Goal: Task Accomplishment & Management: Complete application form

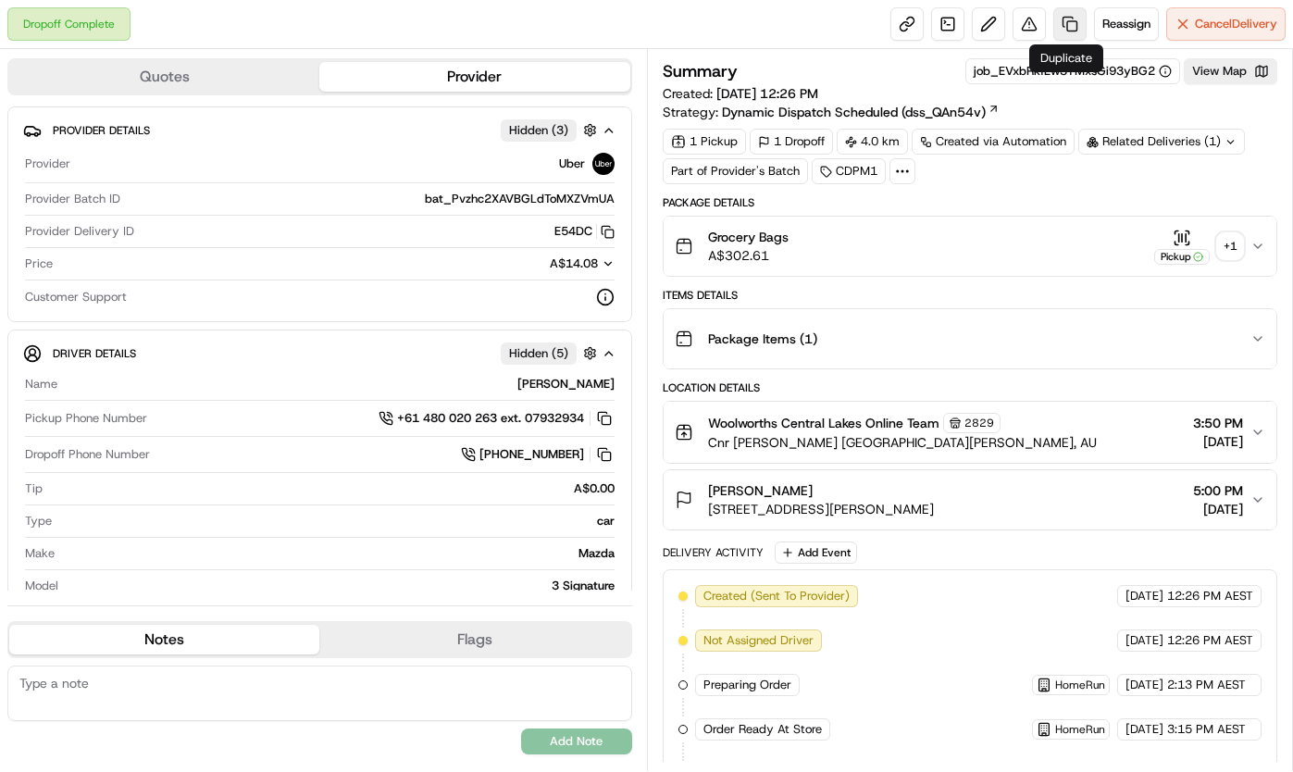
click at [1062, 14] on link at bounding box center [1069, 23] width 33 height 33
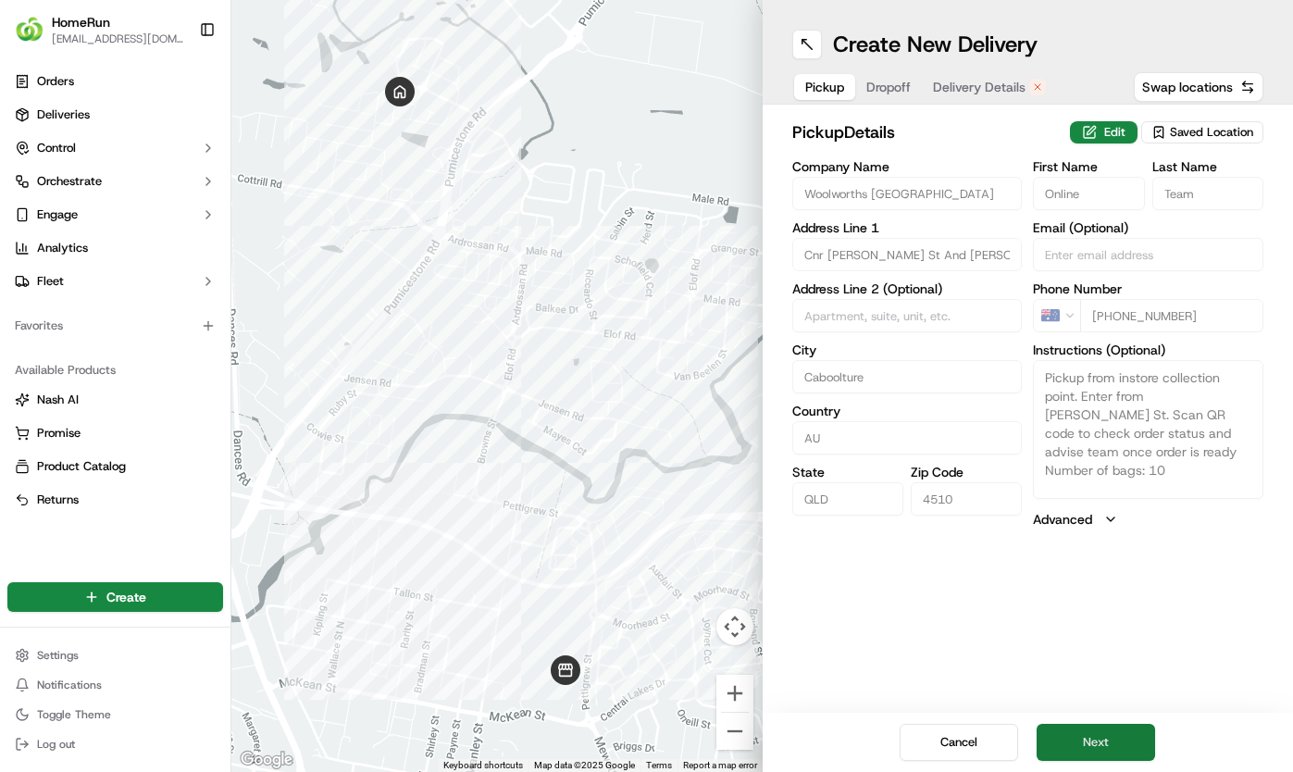
click at [1099, 733] on button "Next" at bounding box center [1096, 742] width 118 height 37
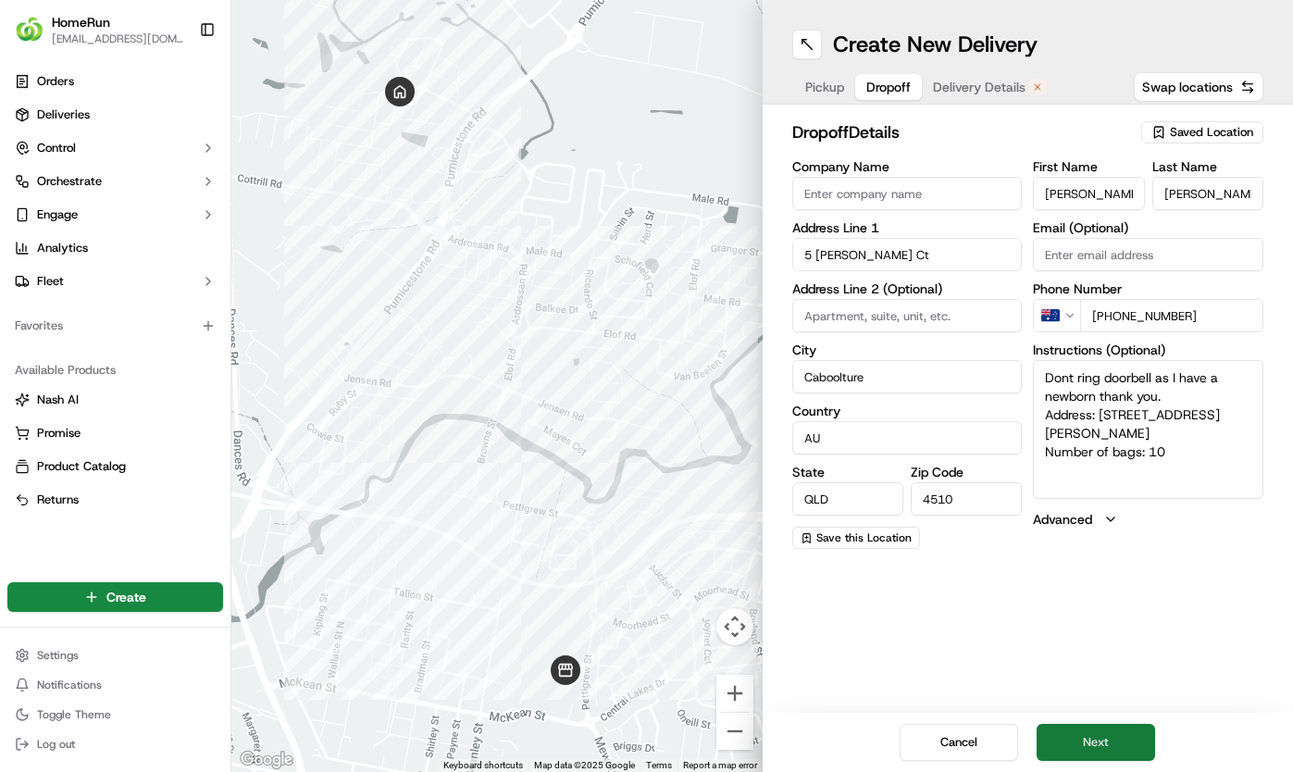
click at [1100, 736] on button "Next" at bounding box center [1096, 742] width 118 height 37
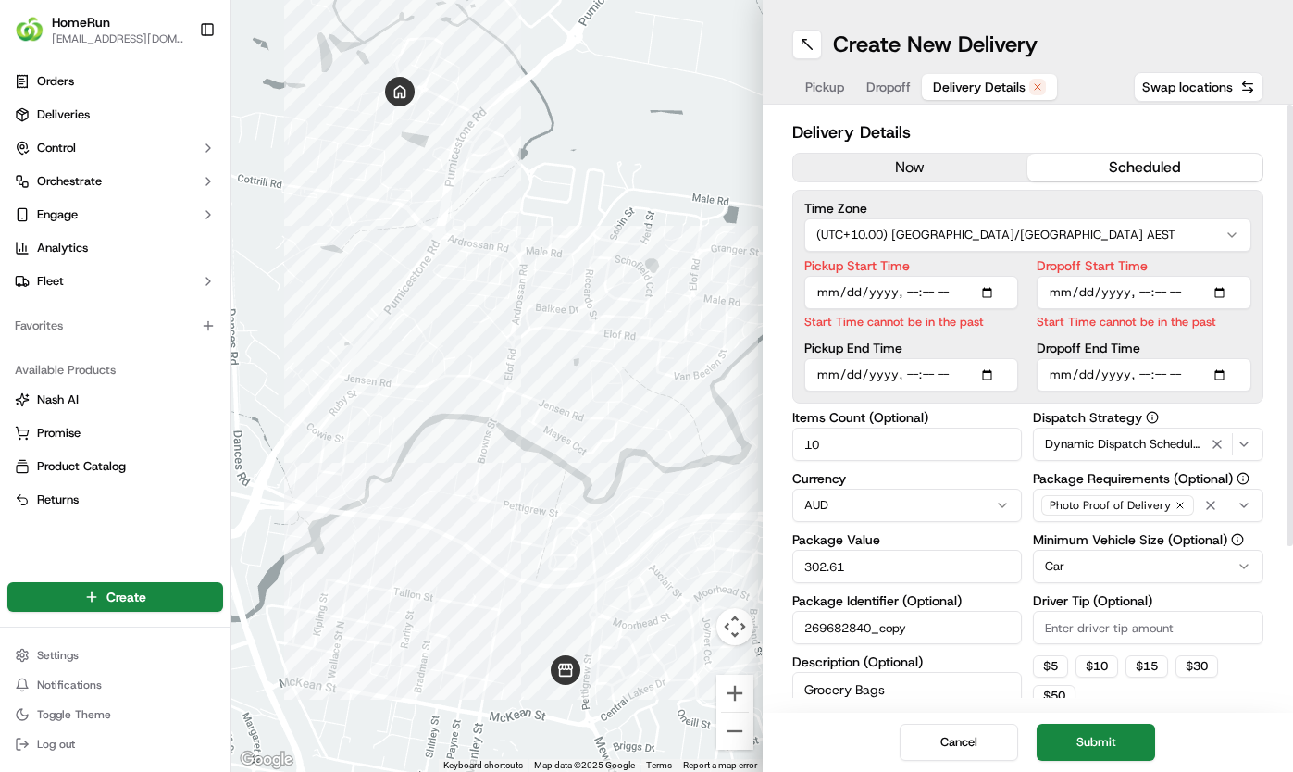
click at [867, 168] on button "now" at bounding box center [910, 168] width 235 height 28
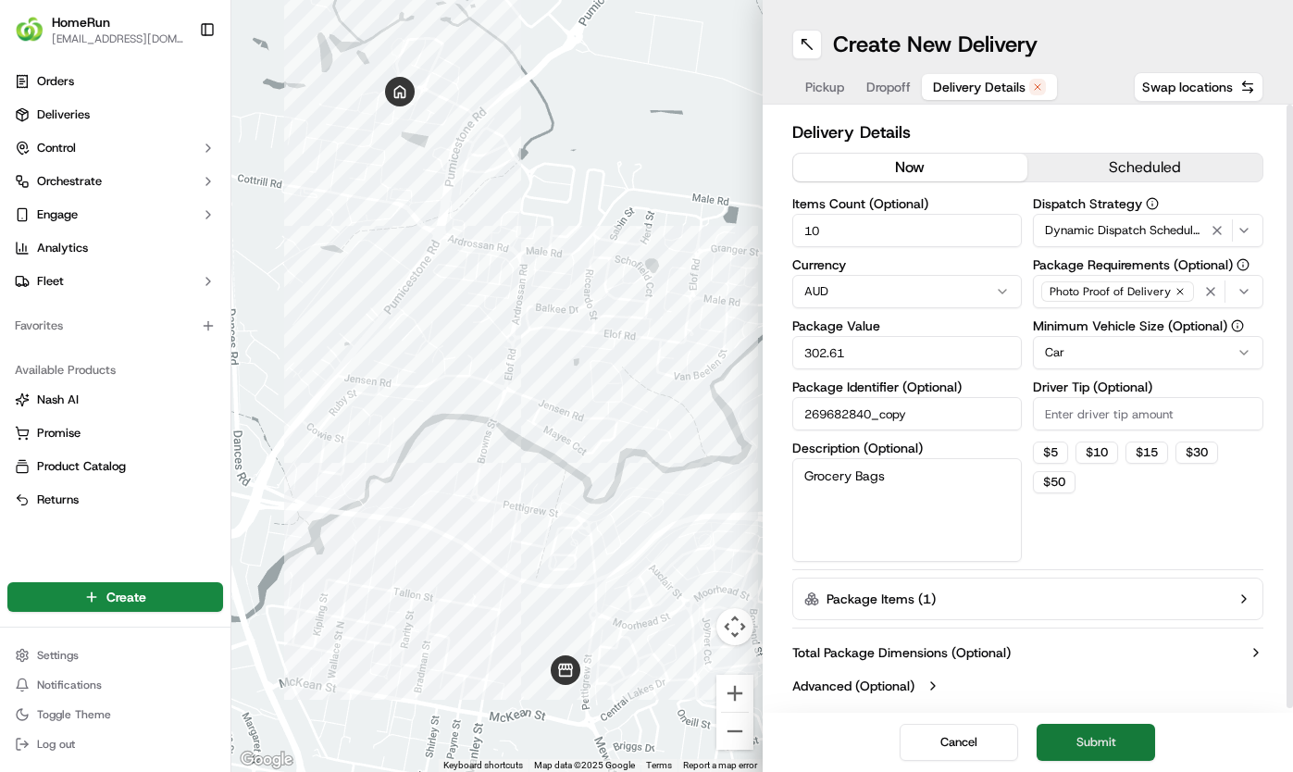
click at [1088, 755] on button "Submit" at bounding box center [1096, 742] width 118 height 37
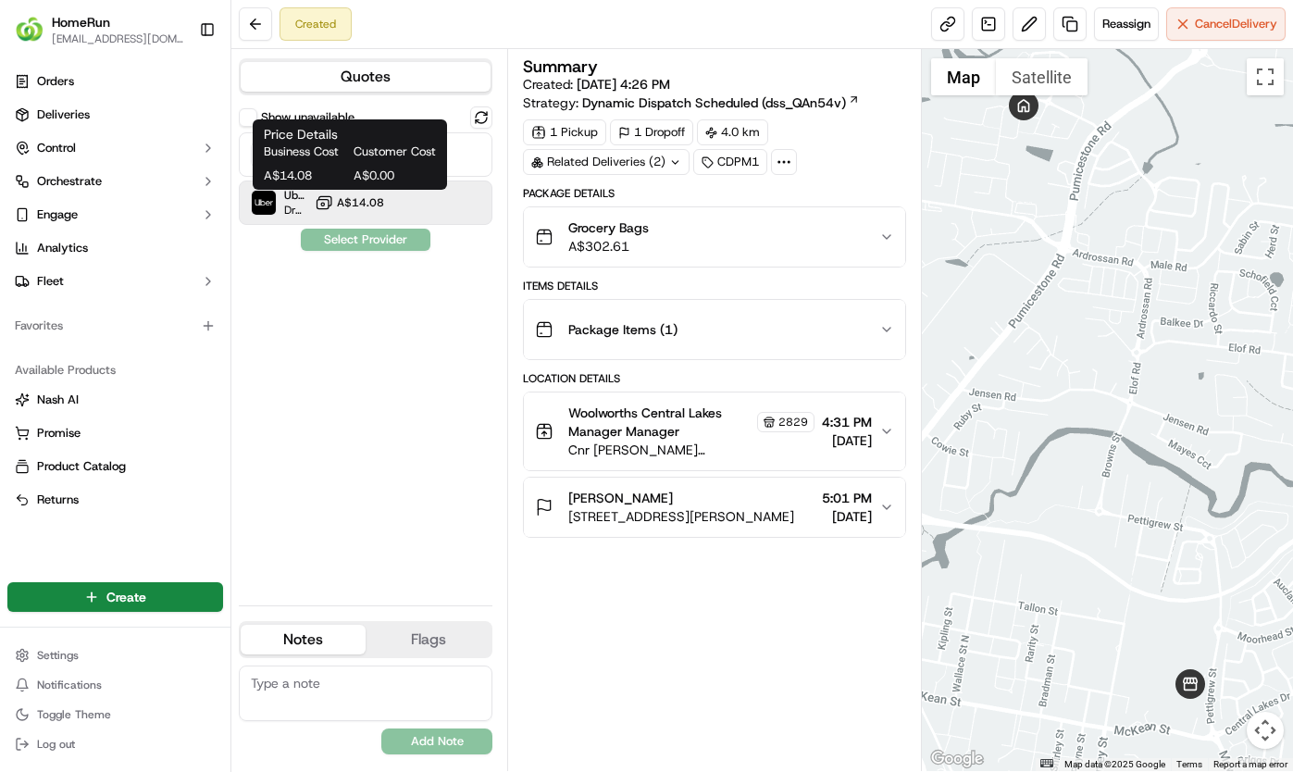
click at [358, 201] on span "A$14.08" at bounding box center [360, 202] width 47 height 15
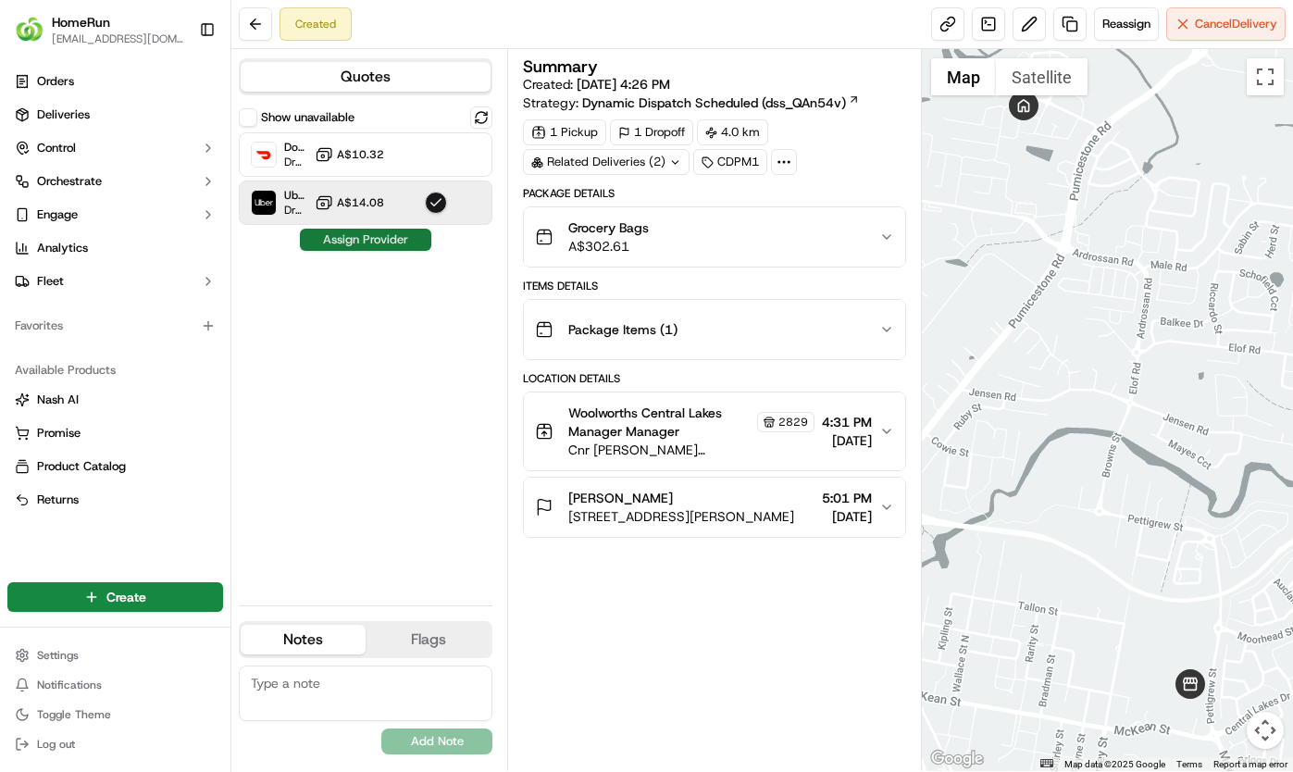
click at [367, 235] on button "Assign Provider" at bounding box center [365, 240] width 131 height 22
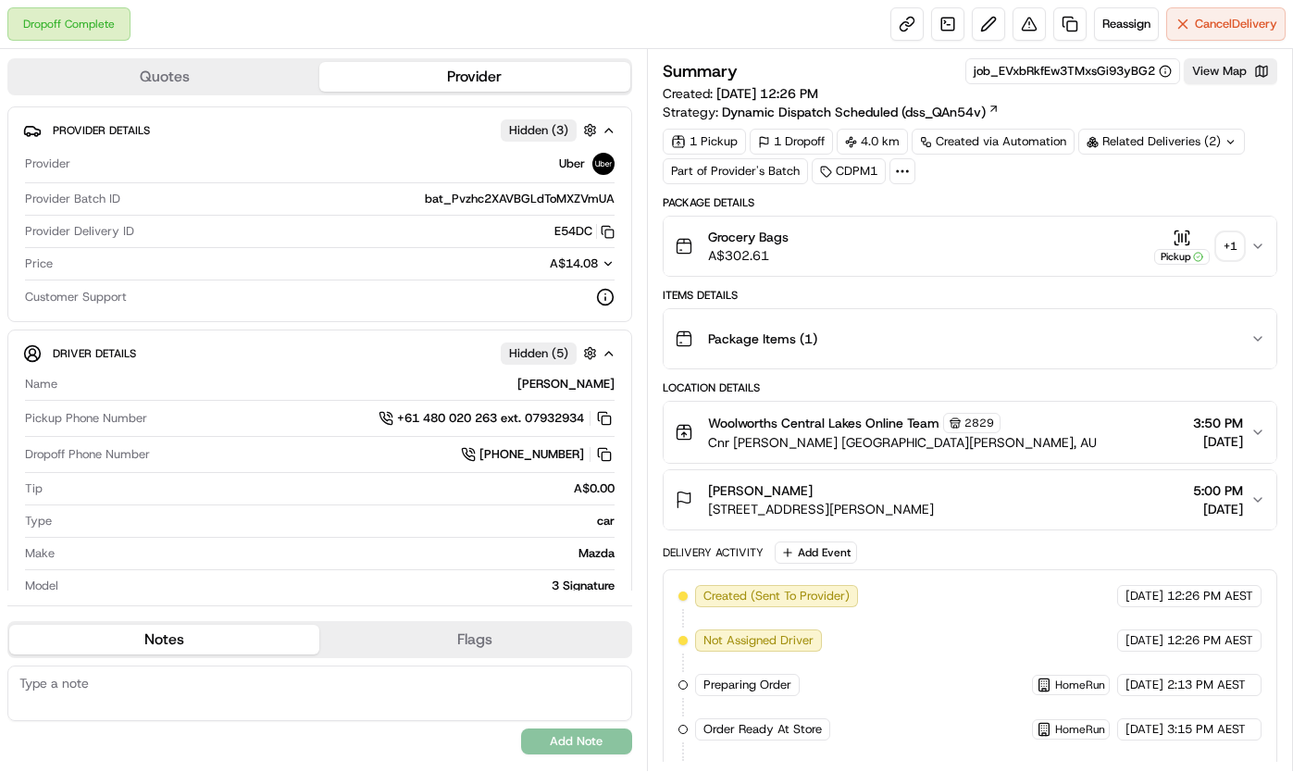
click at [179, 74] on button "Quotes" at bounding box center [164, 77] width 310 height 30
